Goal: Entertainment & Leisure: Browse casually

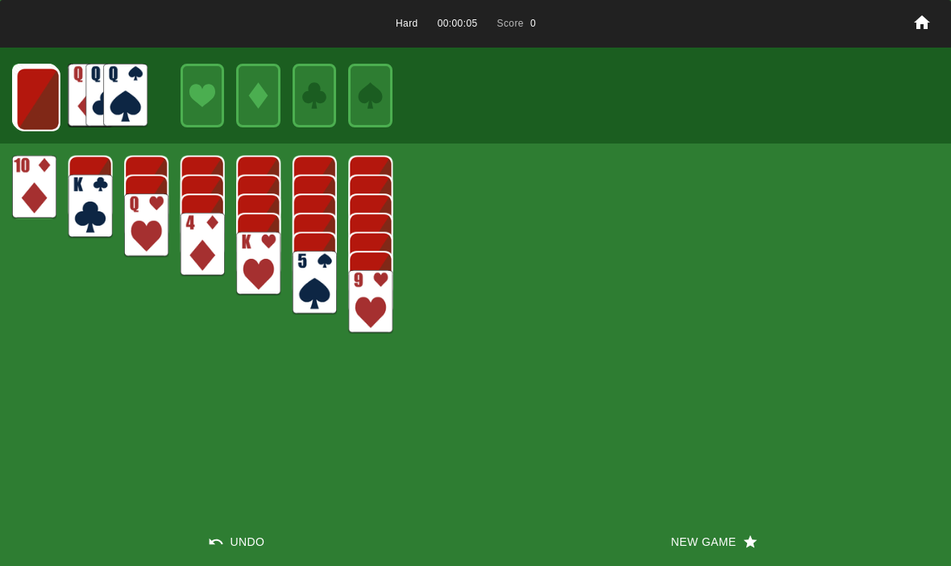
click at [46, 100] on img at bounding box center [38, 100] width 44 height 64
click at [28, 92] on img at bounding box center [37, 99] width 44 height 64
click at [28, 94] on img at bounding box center [37, 98] width 44 height 64
click at [36, 85] on img at bounding box center [36, 97] width 44 height 64
click at [20, 92] on img at bounding box center [35, 96] width 44 height 64
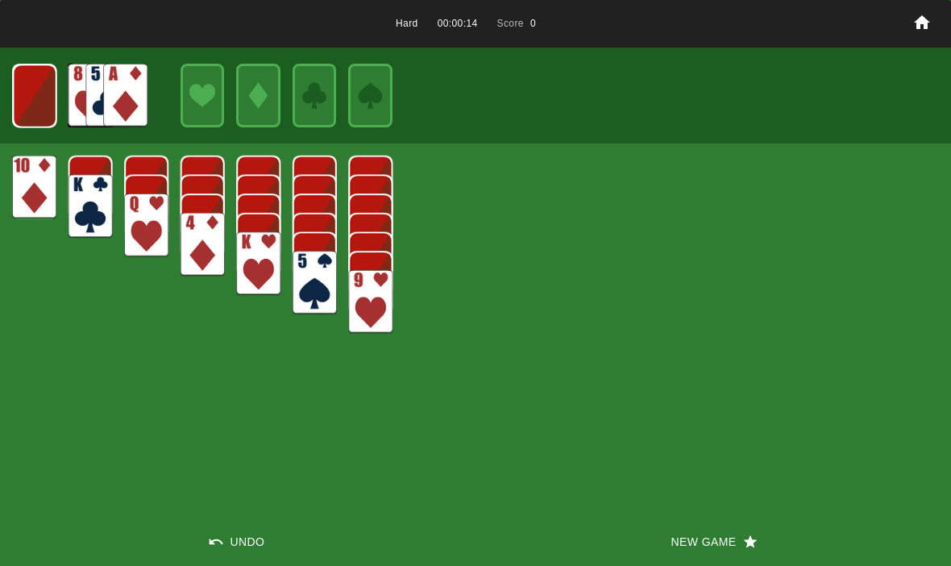
click at [27, 102] on img at bounding box center [35, 96] width 44 height 64
click at [31, 98] on img at bounding box center [34, 96] width 27 height 38
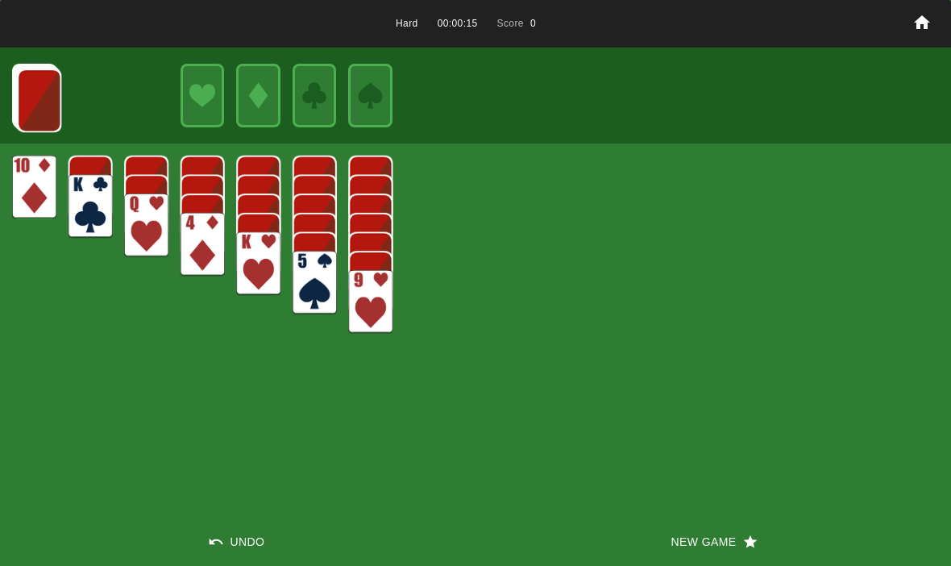
click at [21, 86] on img at bounding box center [39, 101] width 44 height 64
click at [31, 91] on img at bounding box center [39, 100] width 44 height 64
click at [32, 90] on img at bounding box center [38, 100] width 44 height 64
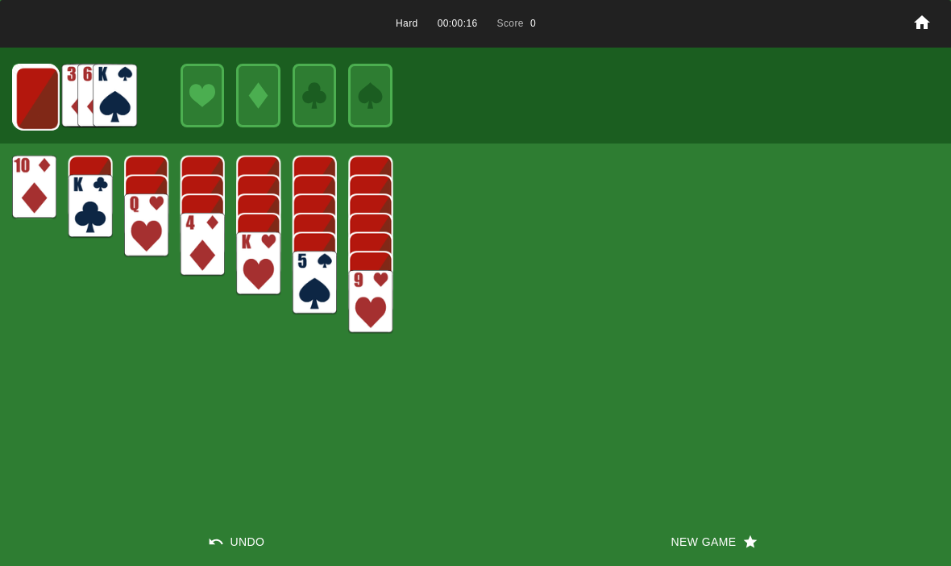
click at [23, 102] on img at bounding box center [37, 99] width 44 height 64
click at [24, 91] on img at bounding box center [37, 98] width 44 height 64
click at [28, 93] on img at bounding box center [36, 97] width 44 height 64
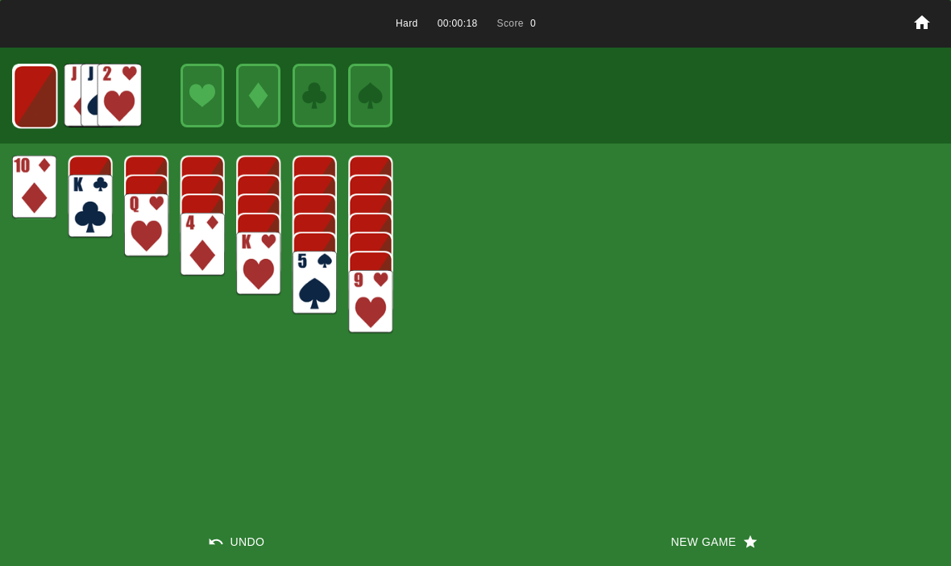
click at [24, 85] on img at bounding box center [35, 96] width 44 height 64
click at [27, 96] on img at bounding box center [35, 96] width 44 height 64
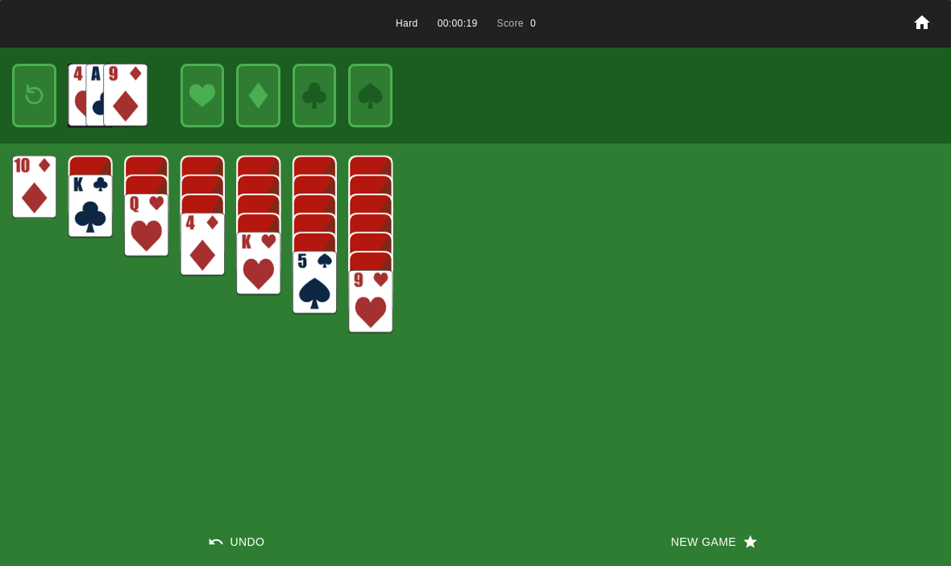
click at [31, 100] on img at bounding box center [34, 96] width 27 height 38
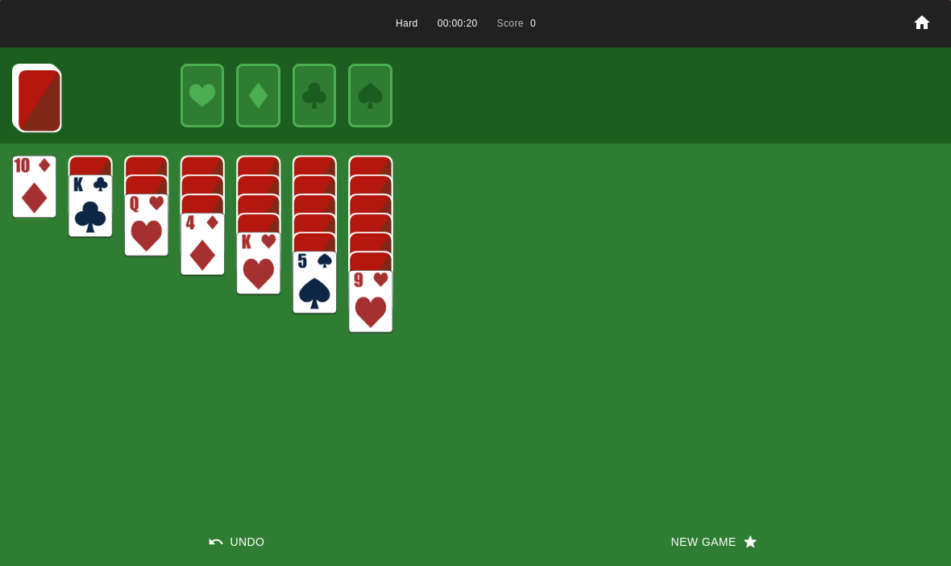
click at [25, 95] on img at bounding box center [39, 101] width 44 height 64
click at [13, 92] on img at bounding box center [35, 96] width 44 height 64
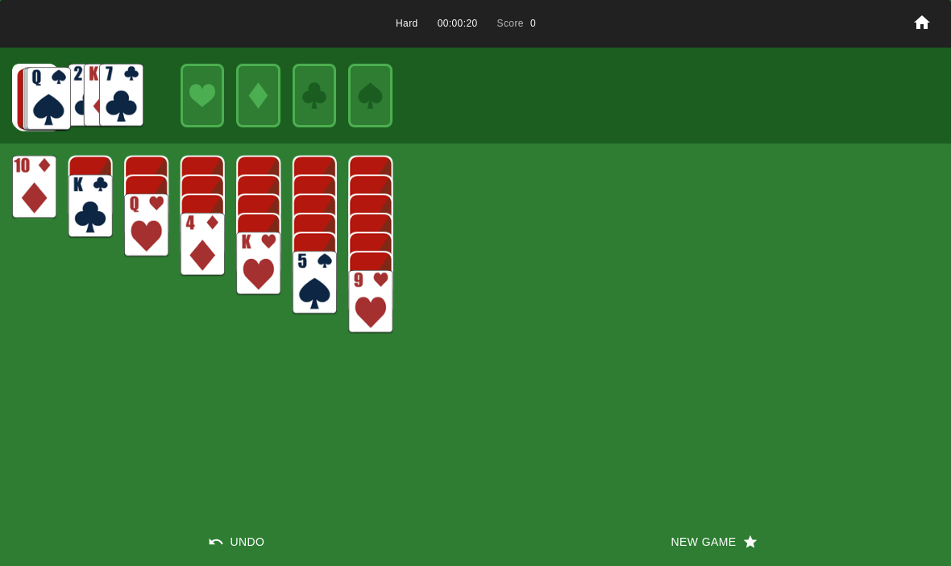
click at [13, 91] on img at bounding box center [35, 96] width 44 height 64
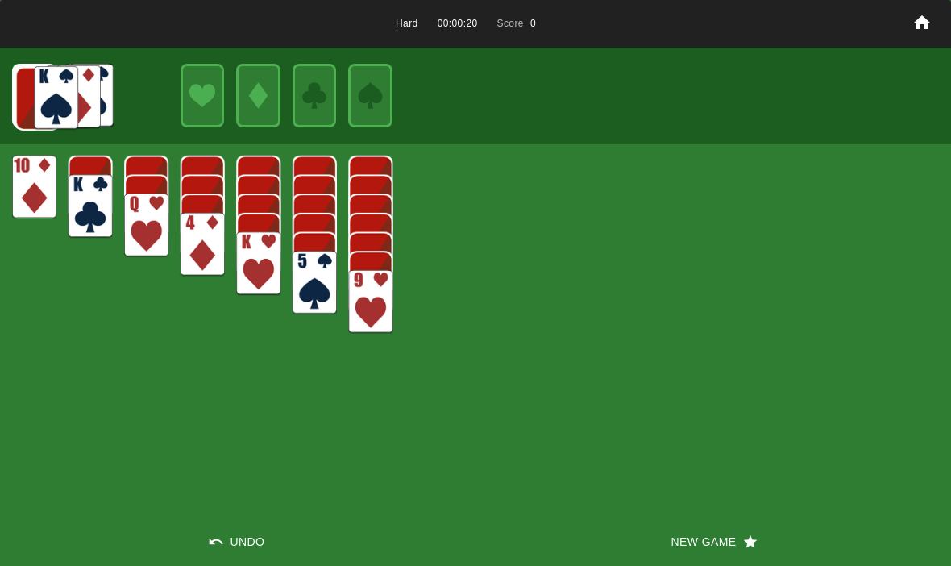
click at [20, 81] on img at bounding box center [37, 99] width 44 height 64
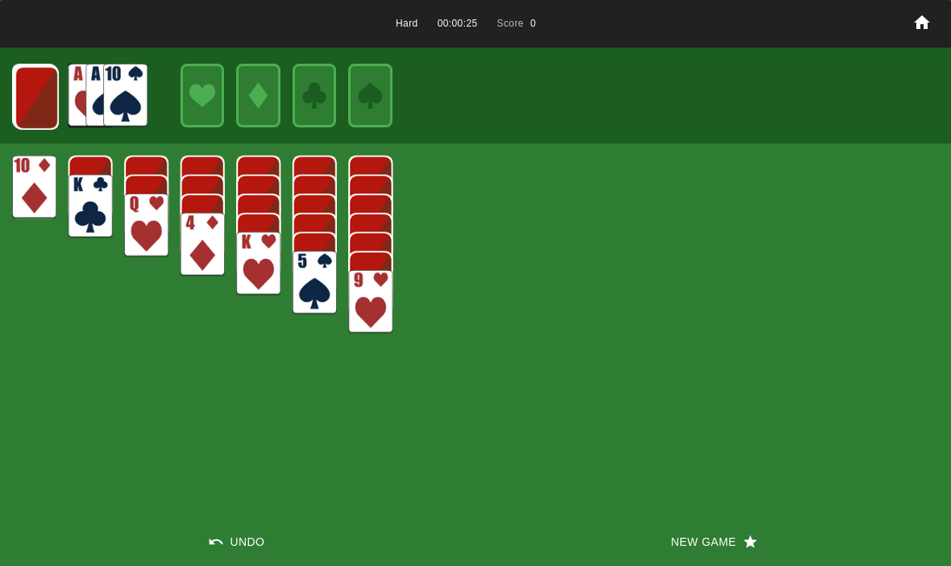
click at [33, 98] on img at bounding box center [37, 98] width 44 height 64
click at [31, 92] on img at bounding box center [36, 97] width 44 height 64
click at [44, 90] on img at bounding box center [35, 96] width 44 height 64
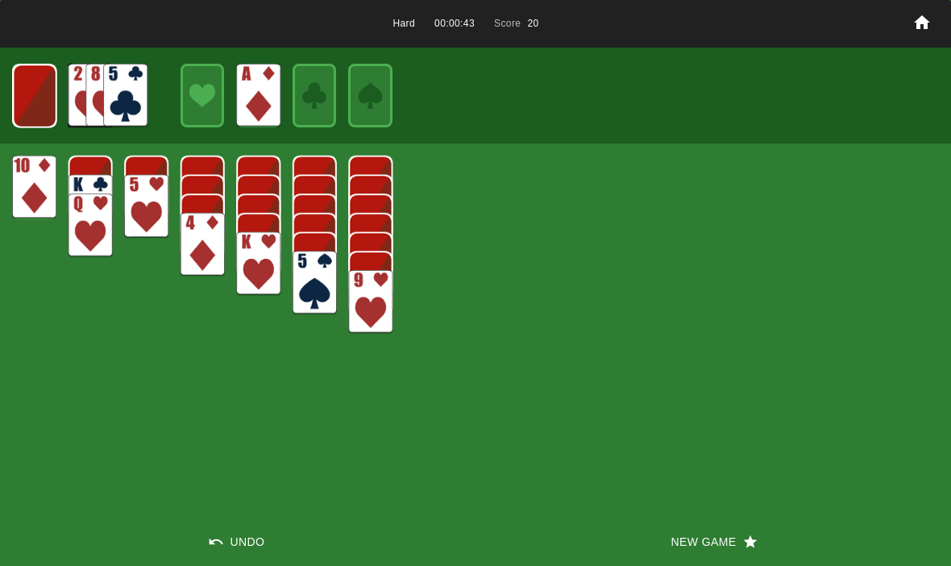
click at [31, 96] on img at bounding box center [35, 96] width 44 height 64
click at [27, 98] on img at bounding box center [34, 96] width 27 height 38
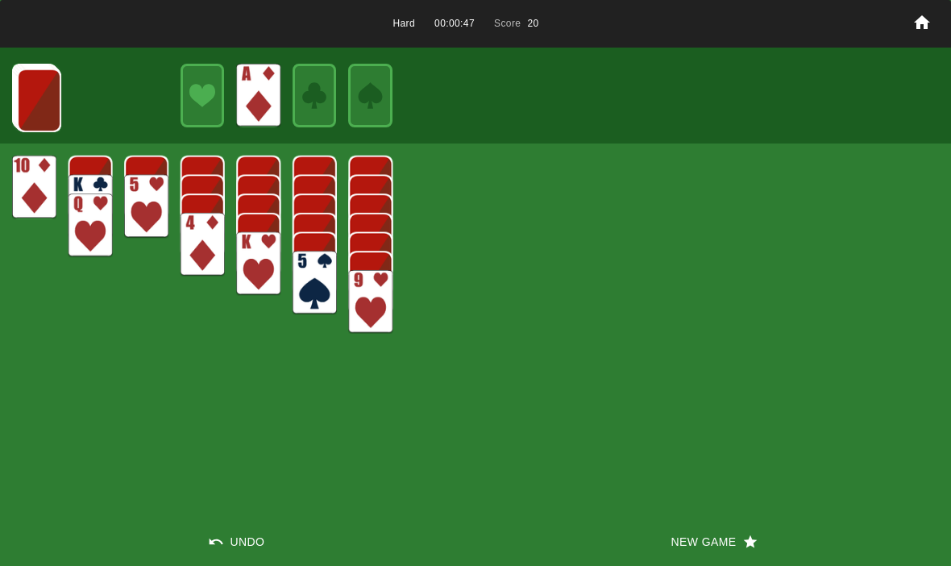
click at [25, 110] on img at bounding box center [39, 101] width 44 height 64
click at [28, 94] on img at bounding box center [38, 100] width 44 height 64
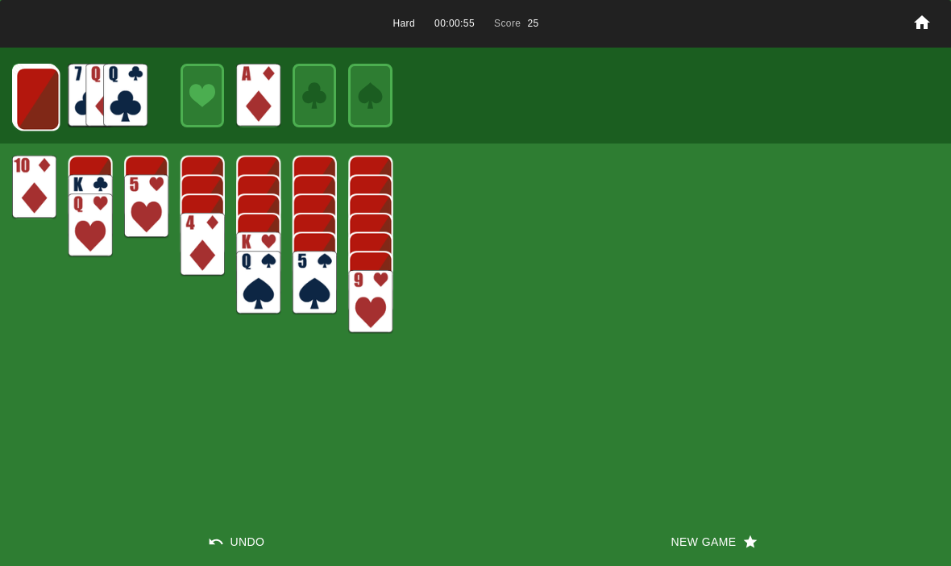
click at [39, 115] on img at bounding box center [37, 99] width 44 height 64
click at [36, 98] on img at bounding box center [37, 99] width 44 height 64
click at [28, 104] on img at bounding box center [37, 98] width 44 height 64
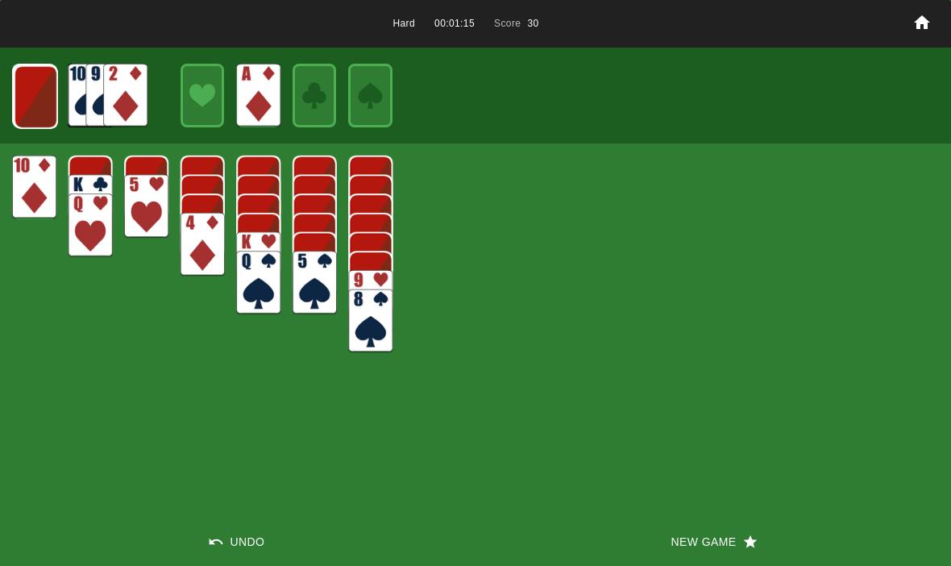
click at [19, 81] on img at bounding box center [36, 97] width 44 height 64
click at [29, 69] on img at bounding box center [35, 96] width 44 height 64
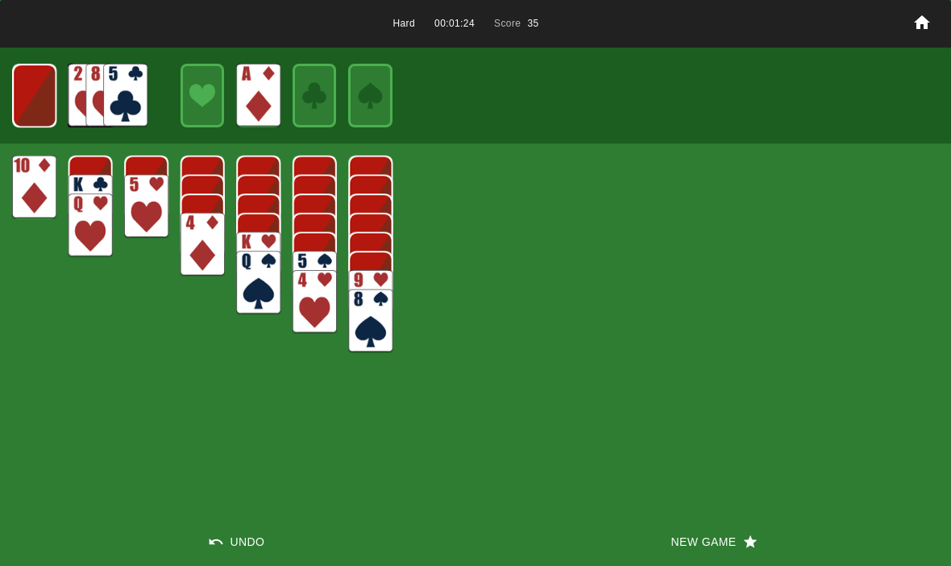
click at [39, 99] on img at bounding box center [34, 96] width 44 height 64
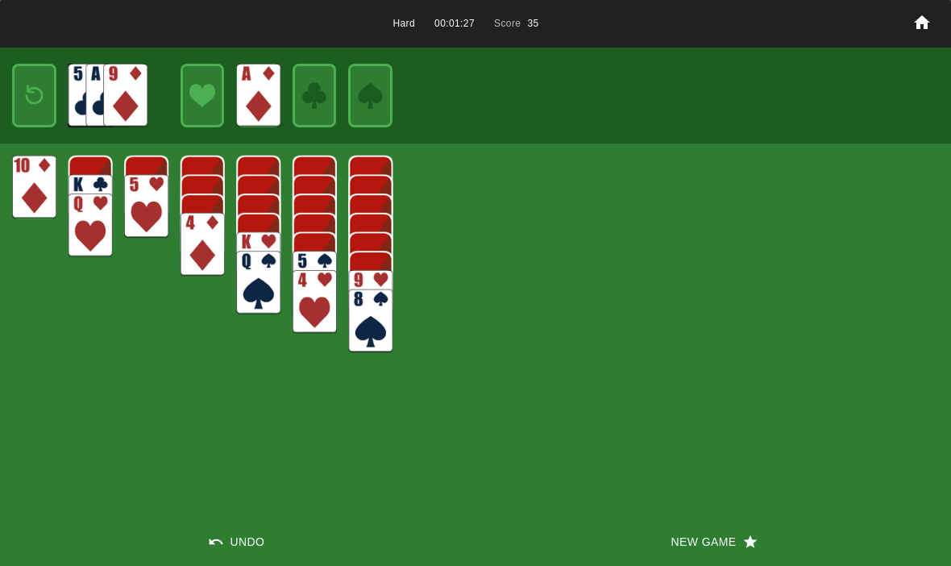
click at [27, 113] on img at bounding box center [34, 96] width 27 height 38
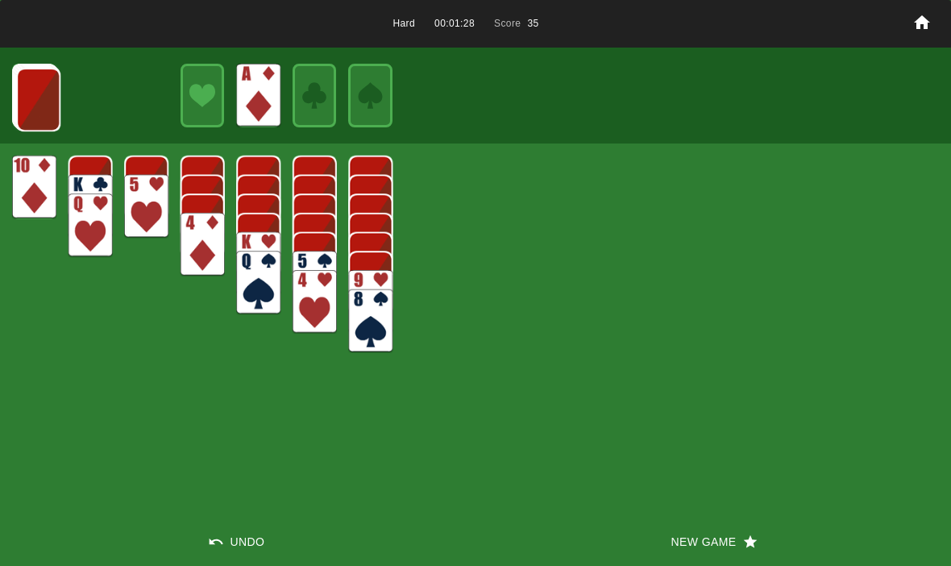
click at [50, 110] on img at bounding box center [38, 100] width 44 height 64
click at [47, 98] on img at bounding box center [37, 99] width 44 height 64
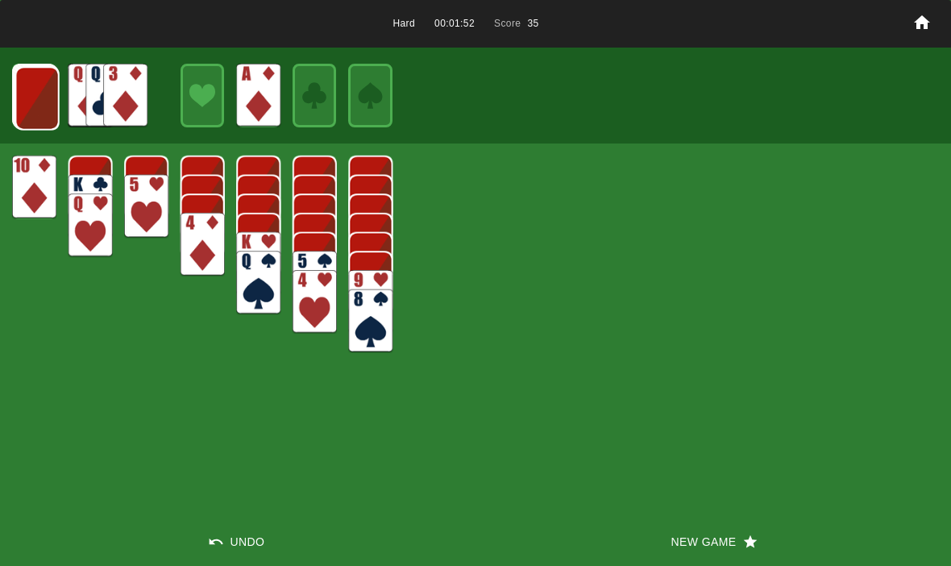
click at [40, 90] on img at bounding box center [37, 99] width 44 height 64
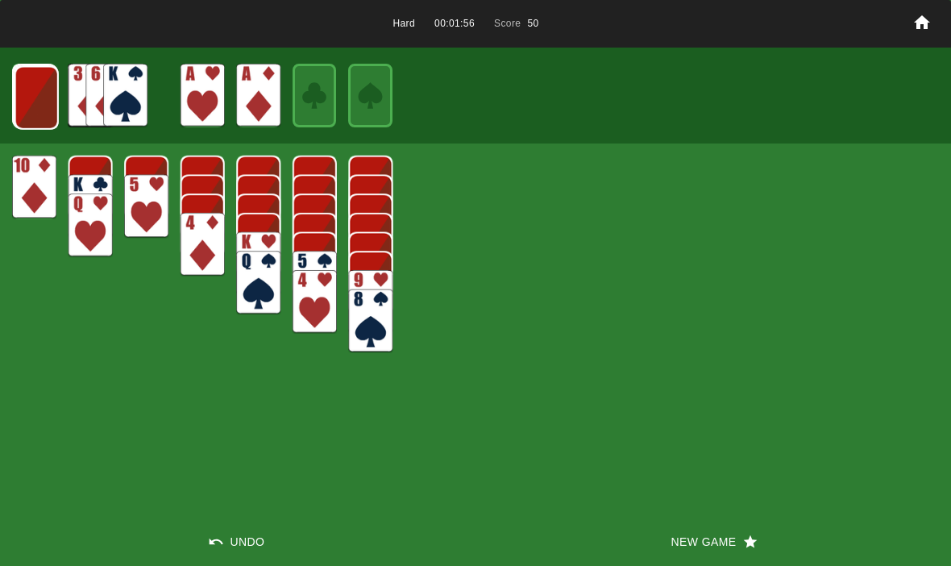
click at [40, 98] on img at bounding box center [37, 98] width 44 height 64
click at [48, 122] on img at bounding box center [36, 97] width 44 height 64
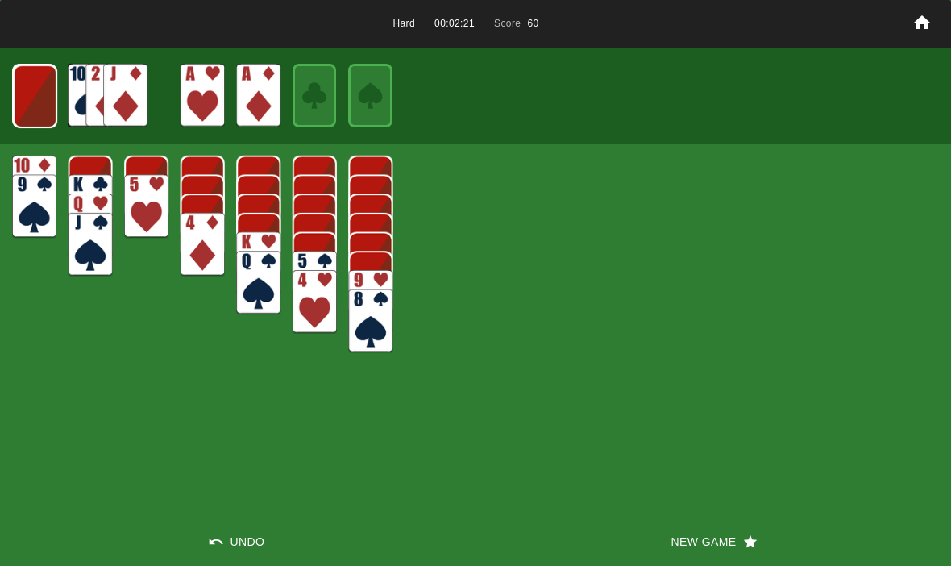
click at [28, 95] on img at bounding box center [35, 96] width 44 height 64
click at [23, 94] on img at bounding box center [34, 96] width 44 height 64
click at [33, 77] on img at bounding box center [34, 96] width 27 height 38
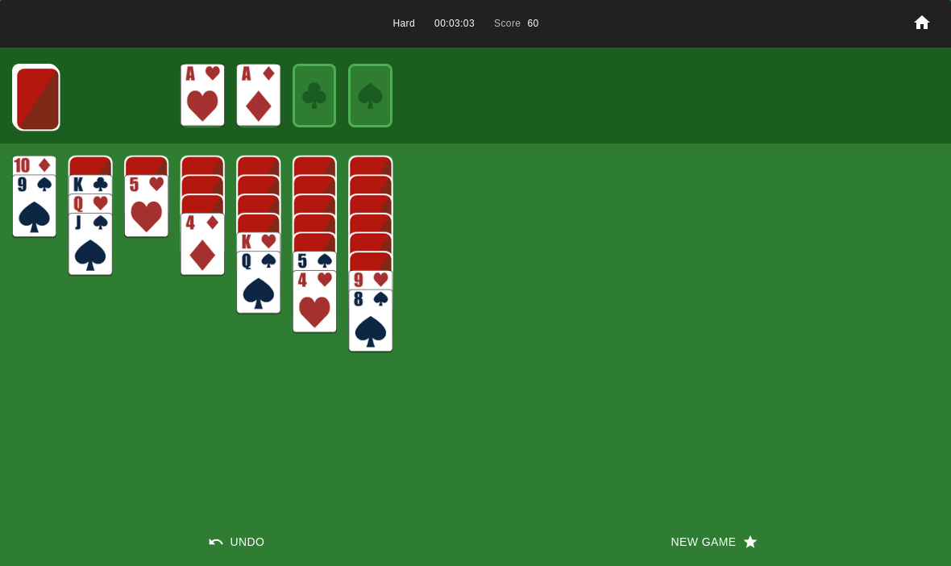
click at [30, 86] on img at bounding box center [37, 99] width 44 height 64
click at [29, 94] on img at bounding box center [37, 99] width 44 height 64
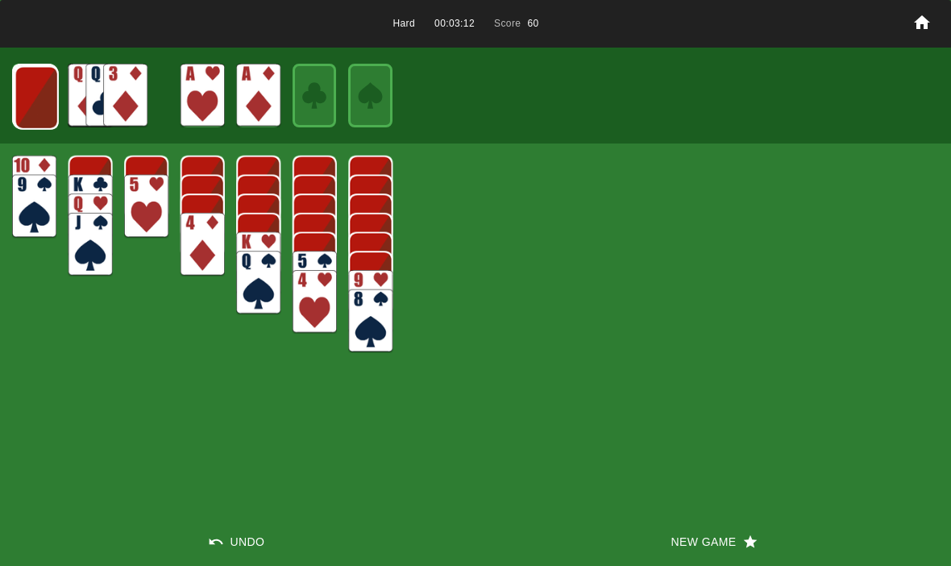
click at [23, 102] on img at bounding box center [37, 98] width 44 height 64
click at [31, 97] on img at bounding box center [36, 97] width 44 height 64
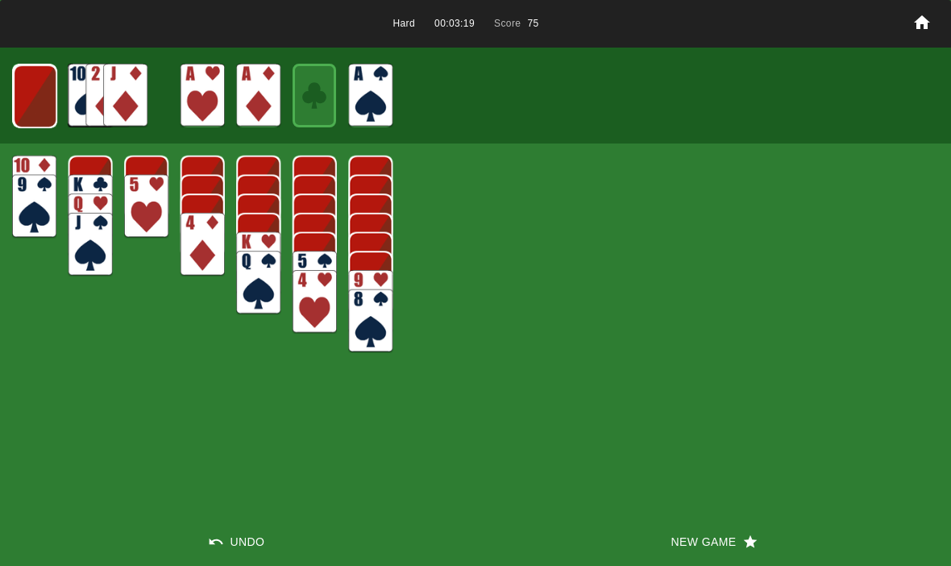
click at [30, 82] on img at bounding box center [35, 96] width 44 height 64
click at [28, 92] on img at bounding box center [34, 96] width 44 height 64
click at [33, 91] on img at bounding box center [34, 96] width 27 height 38
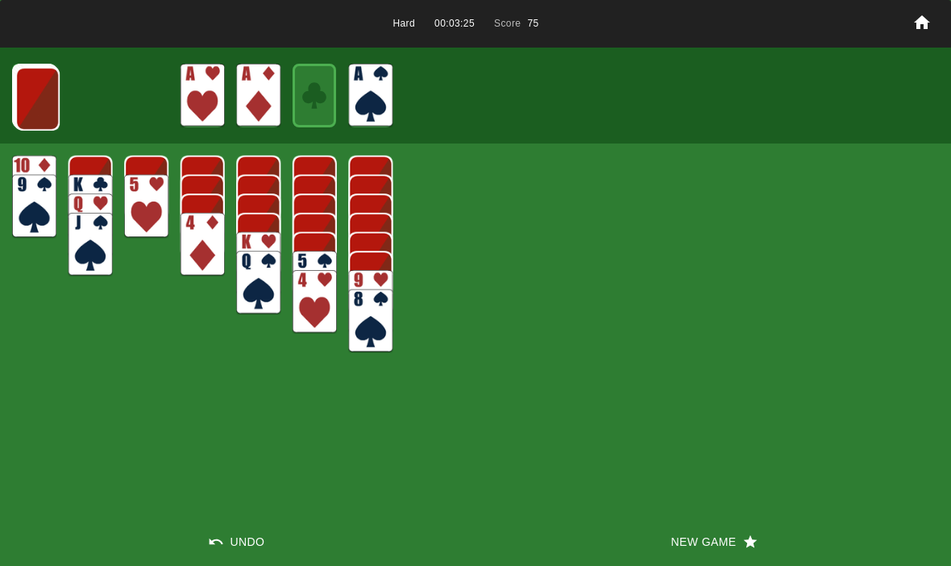
click at [43, 112] on img at bounding box center [37, 99] width 44 height 64
click at [35, 107] on img at bounding box center [37, 98] width 44 height 64
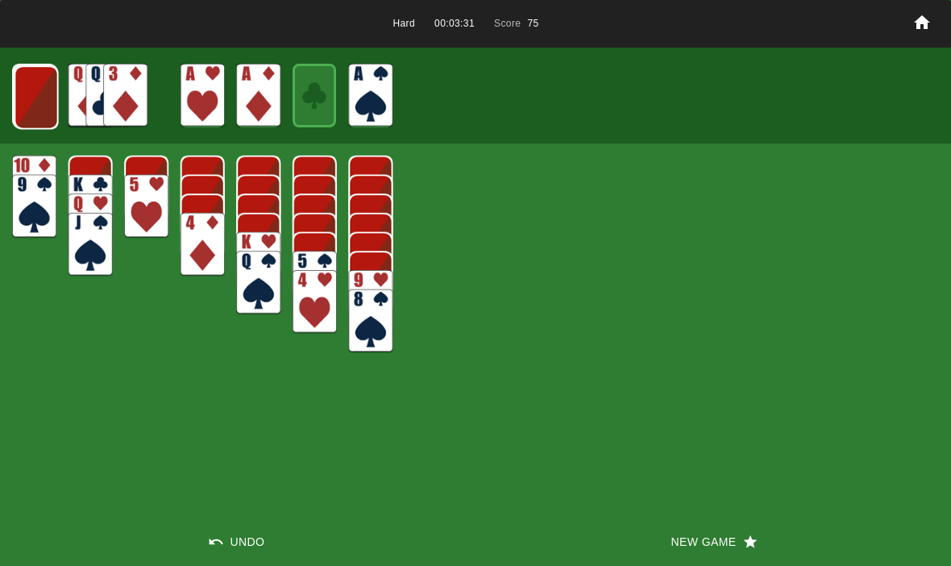
click at [23, 96] on img at bounding box center [37, 97] width 44 height 64
click at [43, 111] on img at bounding box center [36, 97] width 44 height 64
click at [24, 101] on img at bounding box center [35, 96] width 44 height 64
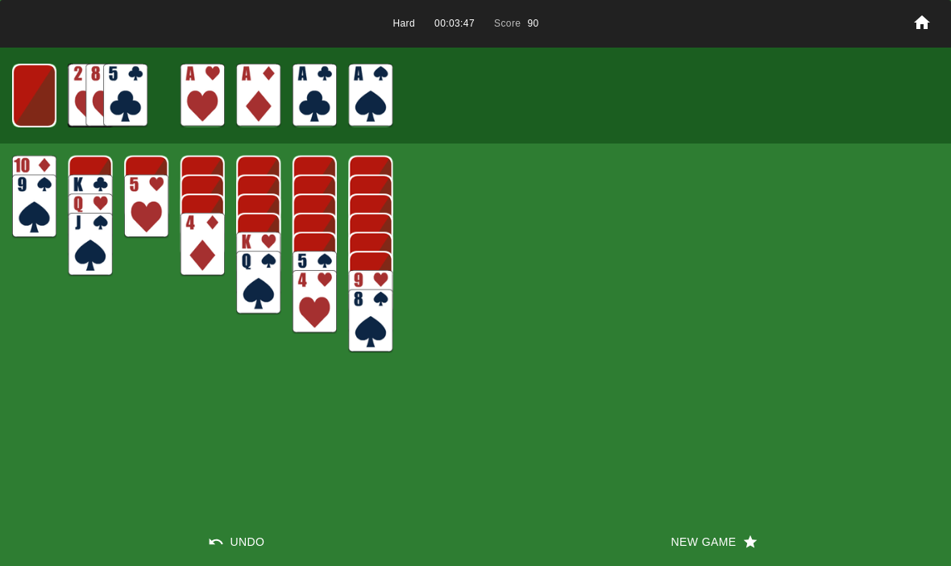
click at [32, 87] on img at bounding box center [34, 96] width 44 height 64
click at [39, 88] on img at bounding box center [34, 96] width 27 height 38
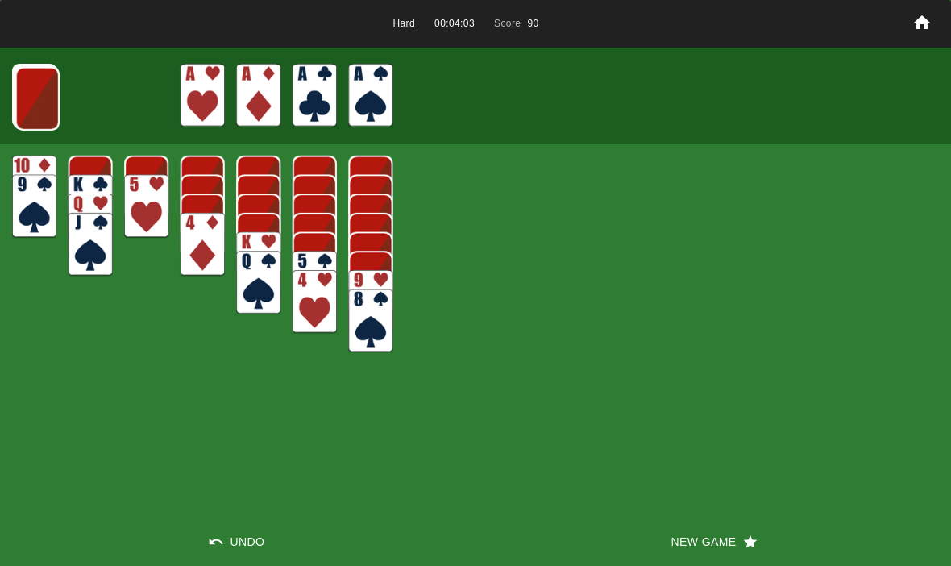
click at [35, 92] on img at bounding box center [37, 99] width 44 height 64
click at [32, 98] on img at bounding box center [37, 98] width 44 height 64
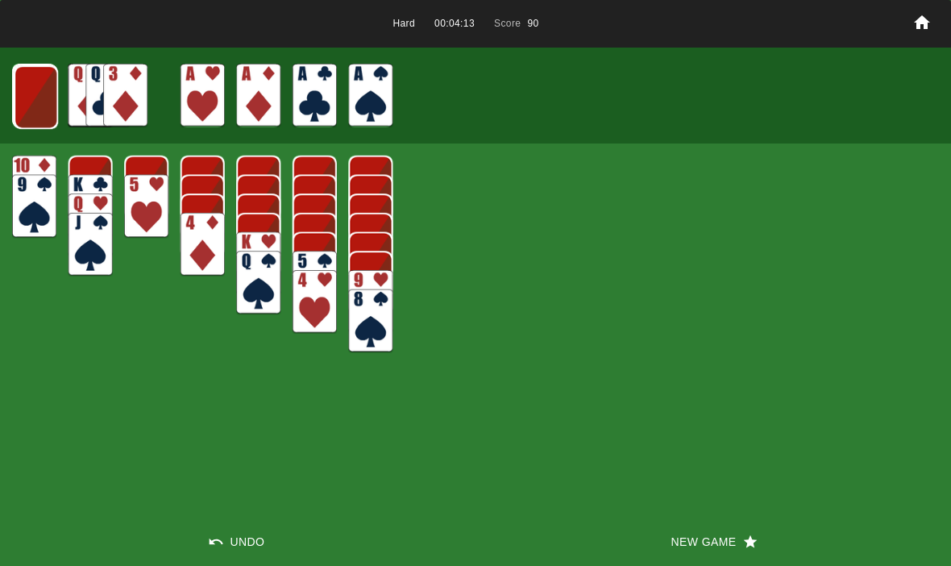
click at [32, 89] on img at bounding box center [36, 97] width 44 height 64
click at [28, 106] on img at bounding box center [35, 96] width 44 height 64
click at [28, 103] on img at bounding box center [35, 96] width 44 height 64
click at [690, 546] on button "New Game" at bounding box center [714, 541] width 476 height 48
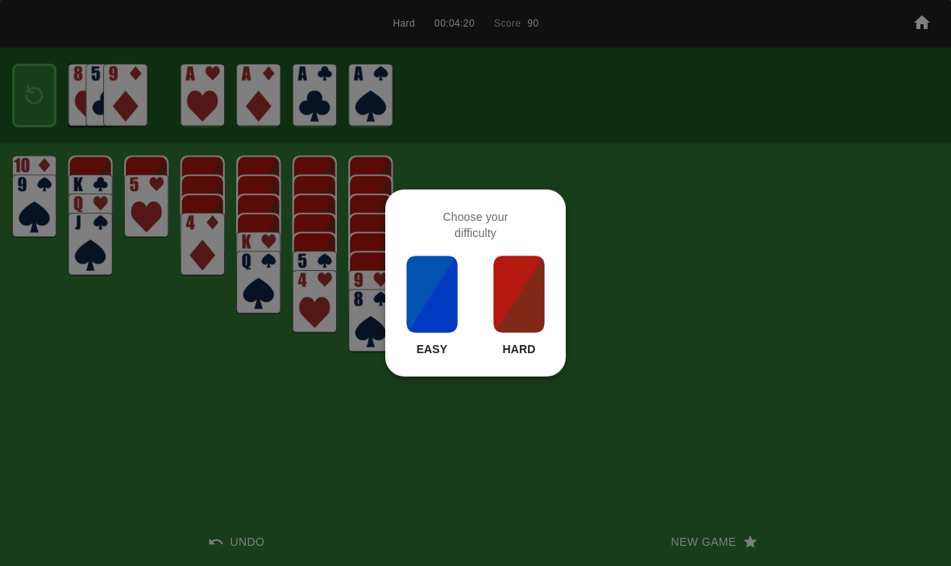
click at [430, 310] on img at bounding box center [432, 294] width 55 height 81
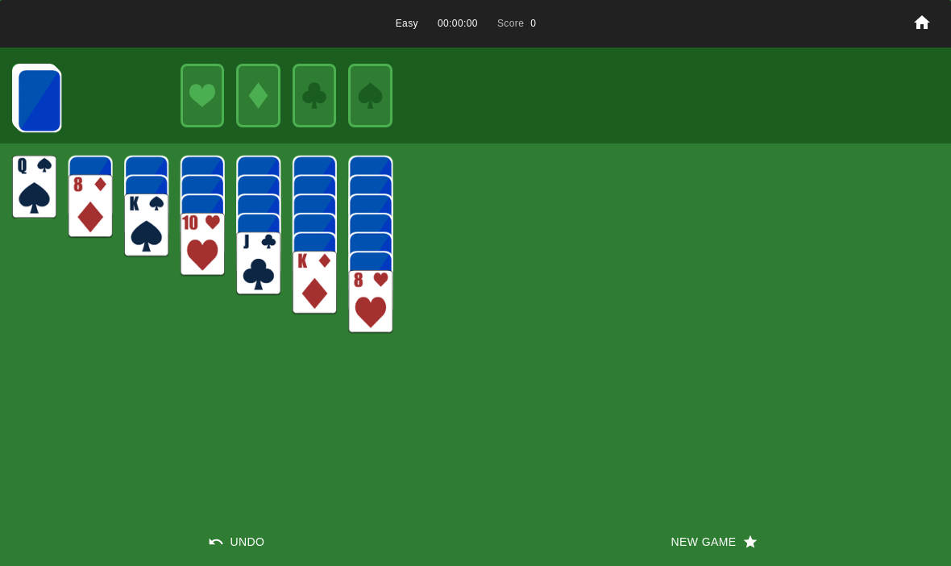
click at [692, 551] on button "New Game" at bounding box center [714, 541] width 476 height 48
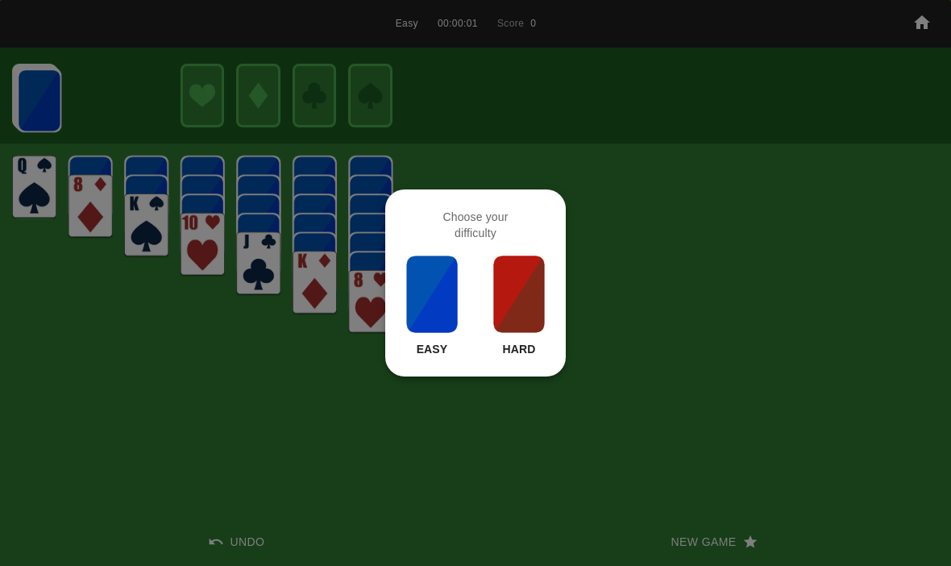
click at [521, 272] on img at bounding box center [519, 294] width 55 height 81
